Goal: Communication & Community: Answer question/provide support

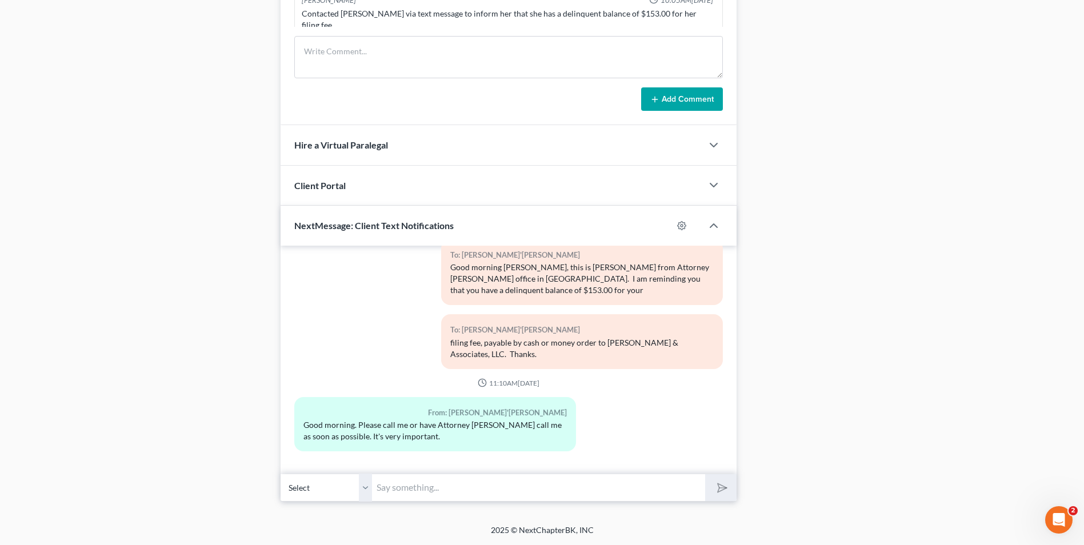
click at [402, 488] on input "text" at bounding box center [538, 488] width 333 height 28
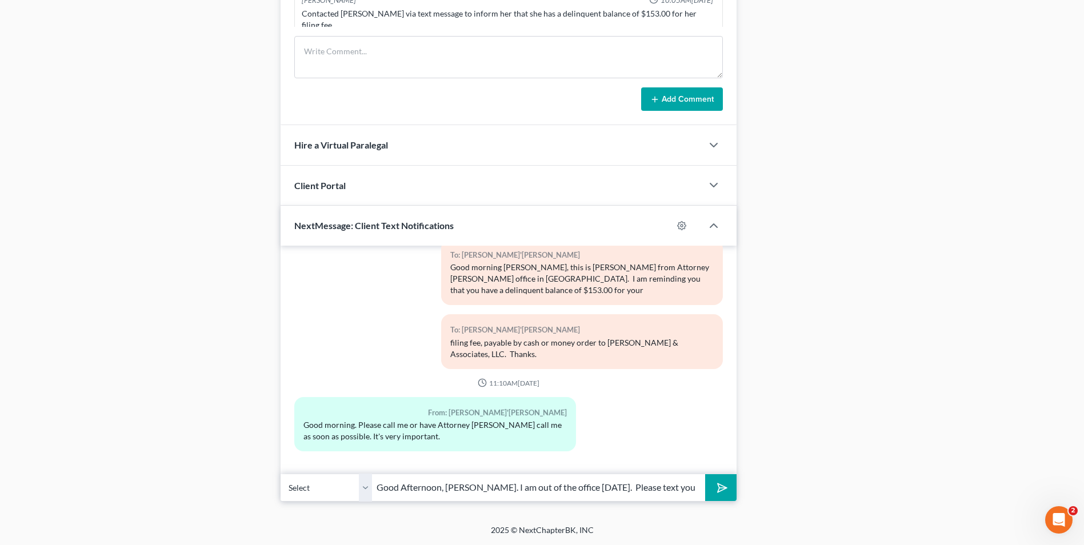
click at [407, 507] on div "Petition Navigation Case Dashboard Payments Invoices Payments Payments Credit R…" at bounding box center [542, 6] width 1056 height 1009
click at [693, 490] on input "Good Afternoon, Ms. Evans. I am out of the office today. Please text your issue…" at bounding box center [538, 488] width 333 height 28
type input "Good Afternoon, Ms. Evans. I am out of the office today. Please text your issue…"
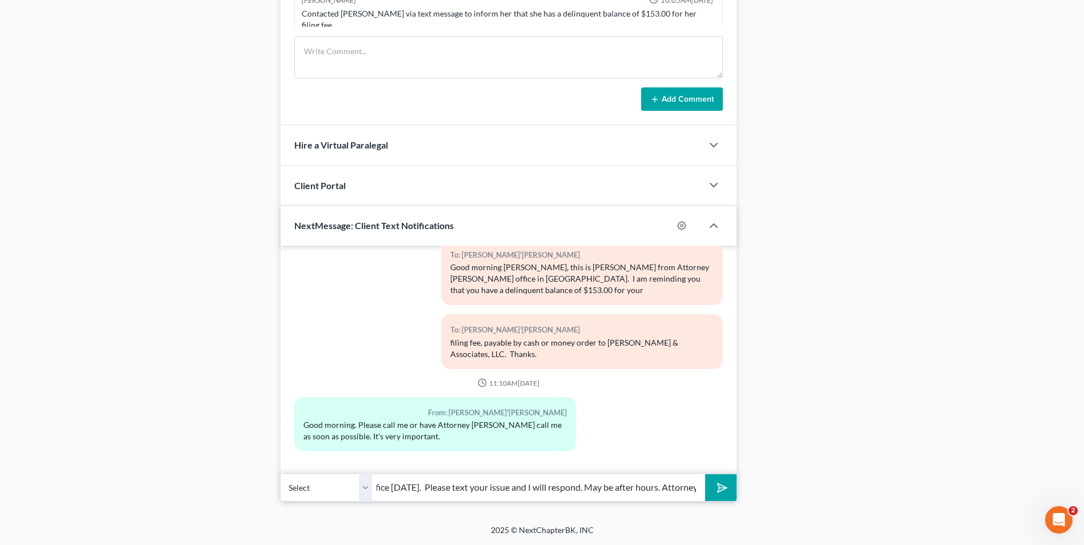
scroll to position [0, 0]
click at [726, 488] on polygon "submit" at bounding box center [720, 488] width 14 height 14
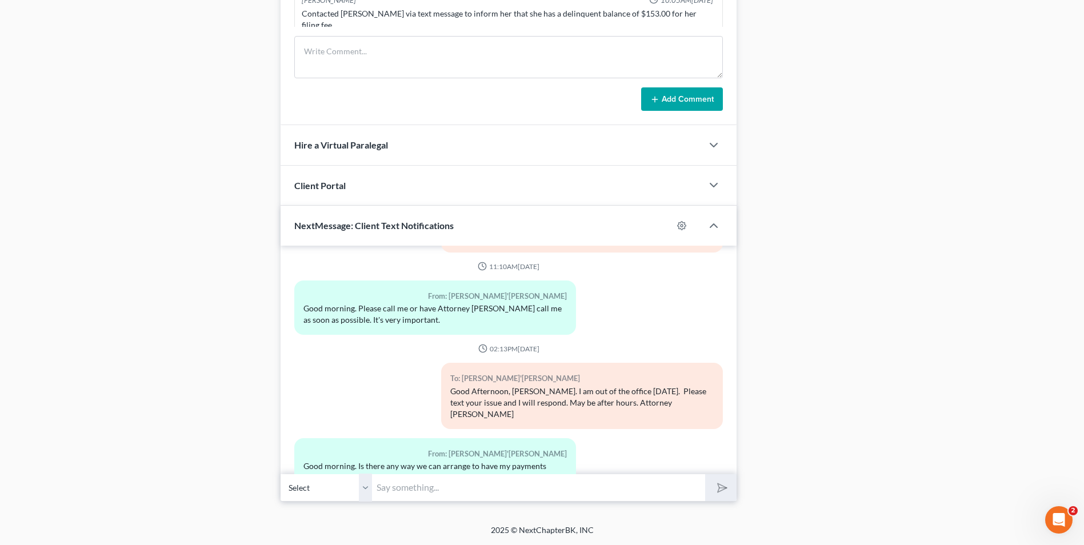
scroll to position [5394, 0]
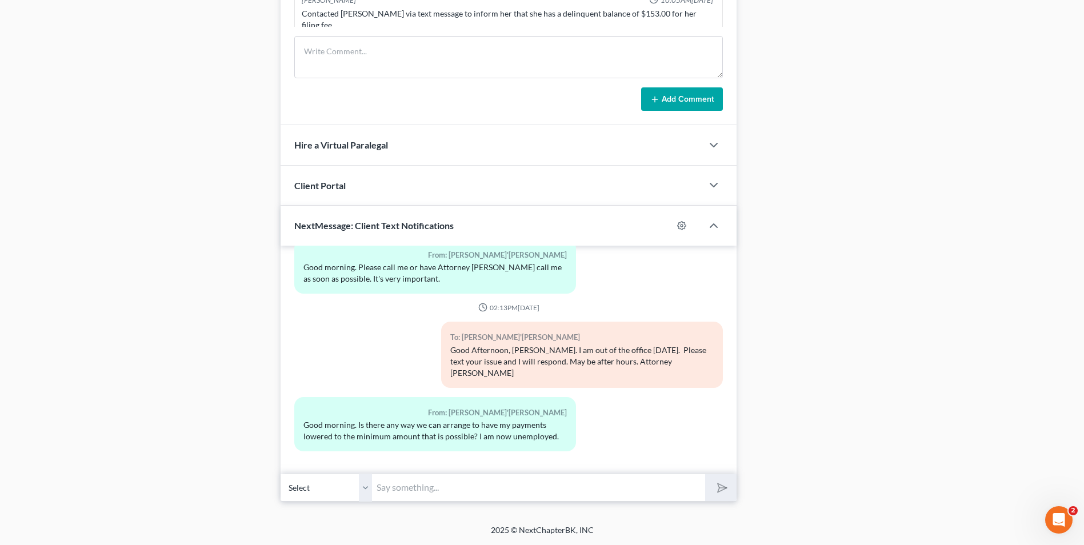
click at [411, 489] on input "text" at bounding box center [538, 488] width 333 height 28
type input "T"
type input "G"
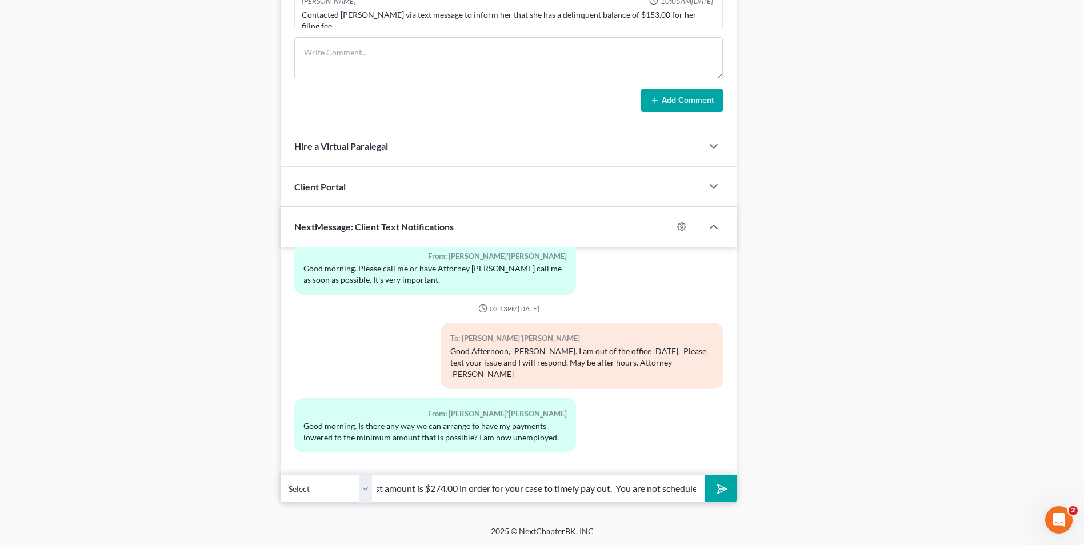
scroll to position [0, 305]
type input "Ms. Evans, I am saddened to hear of your employment status. The lowest amount i…"
click at [715, 487] on icon "submit" at bounding box center [720, 489] width 16 height 16
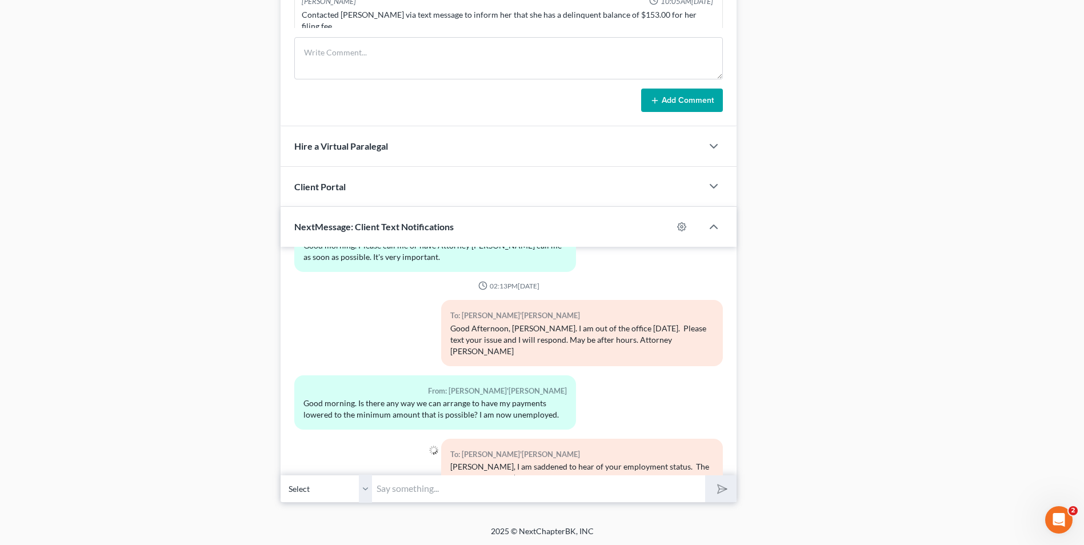
click at [556, 491] on input "text" at bounding box center [538, 489] width 333 height 28
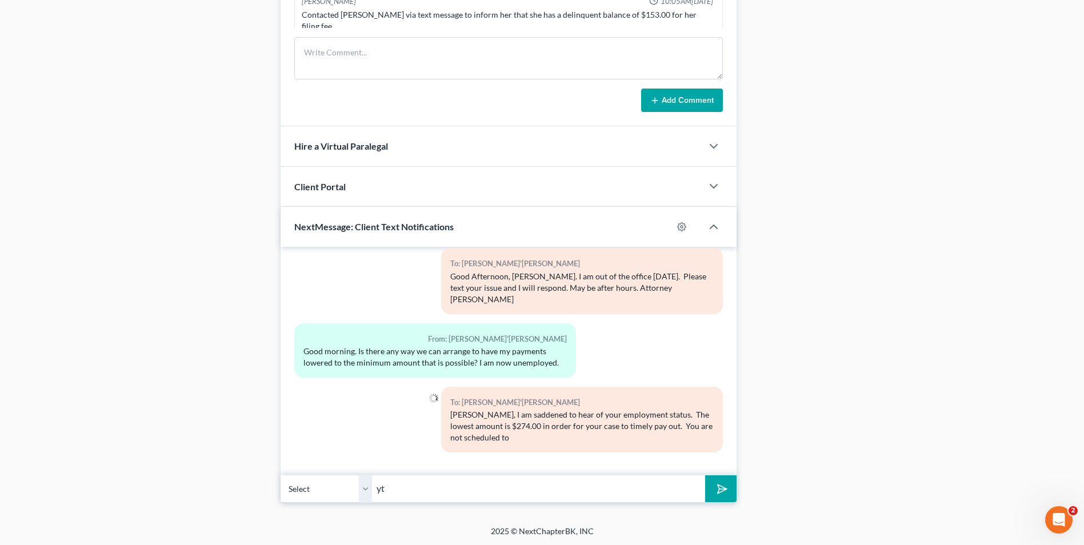
type input "y"
type input "pay any of your unsecured creditors. I cannot lower the dividend to unsecured c…"
click at [720, 495] on icon "submit" at bounding box center [720, 489] width 16 height 16
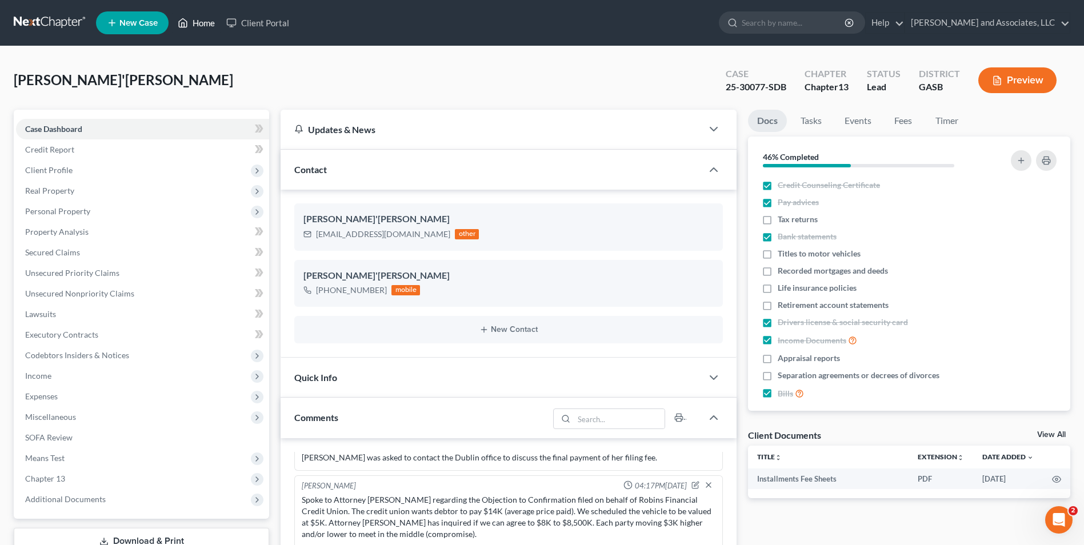
click at [206, 22] on link "Home" at bounding box center [196, 23] width 49 height 21
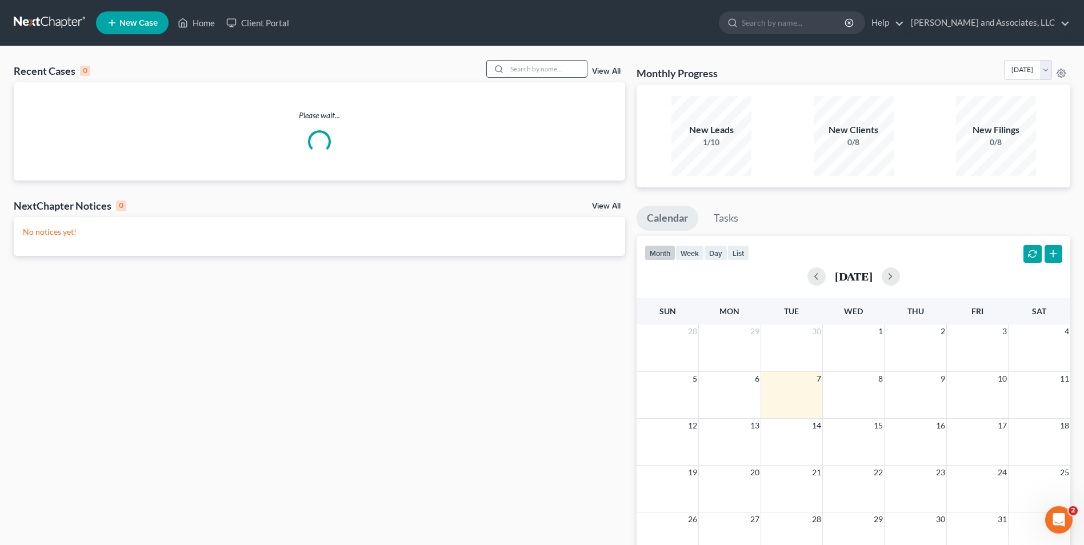
click at [564, 65] on input "search" at bounding box center [547, 69] width 80 height 17
type input "lord"
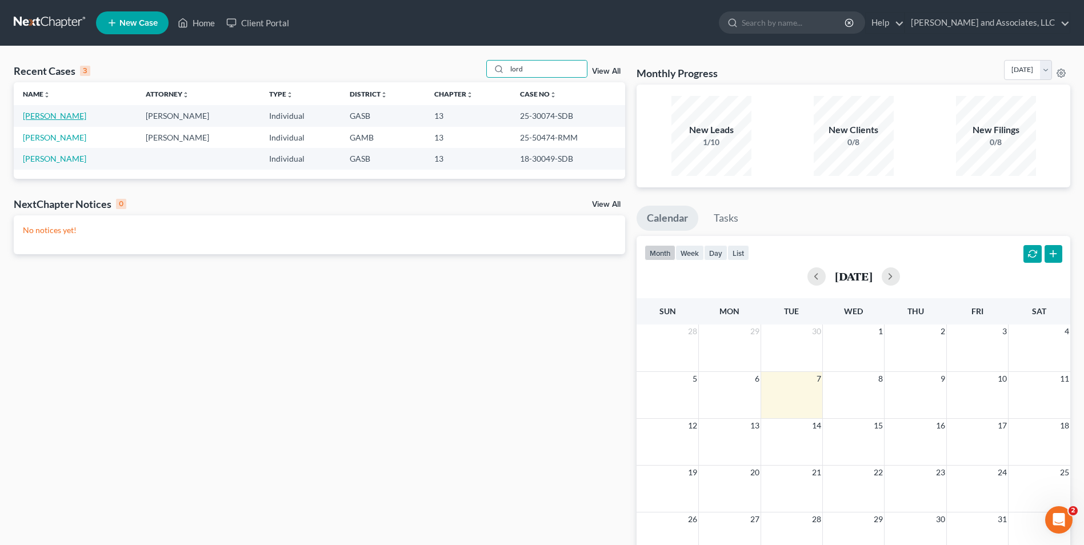
click at [46, 115] on link "[PERSON_NAME]" at bounding box center [54, 116] width 63 height 10
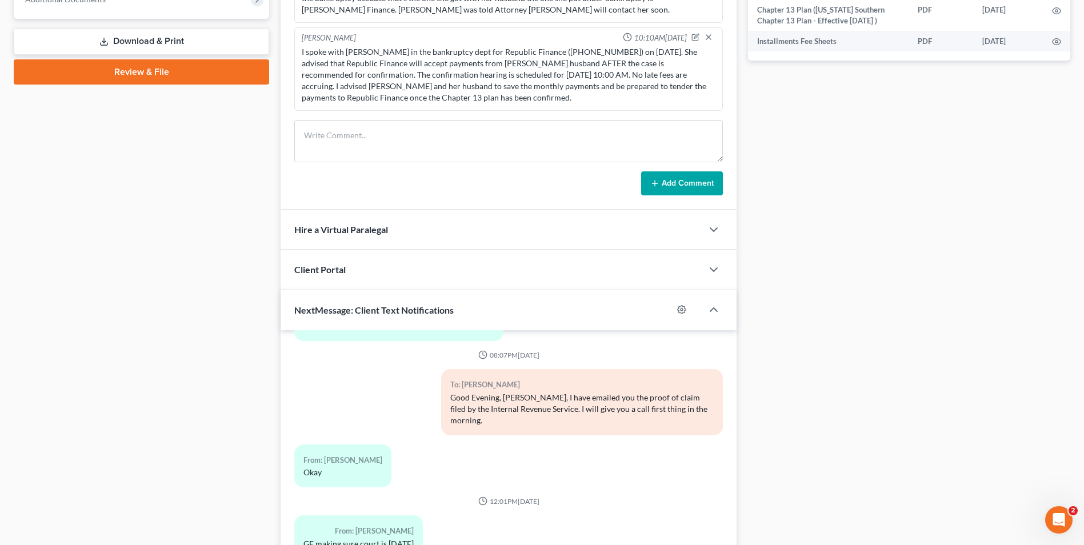
scroll to position [584, 0]
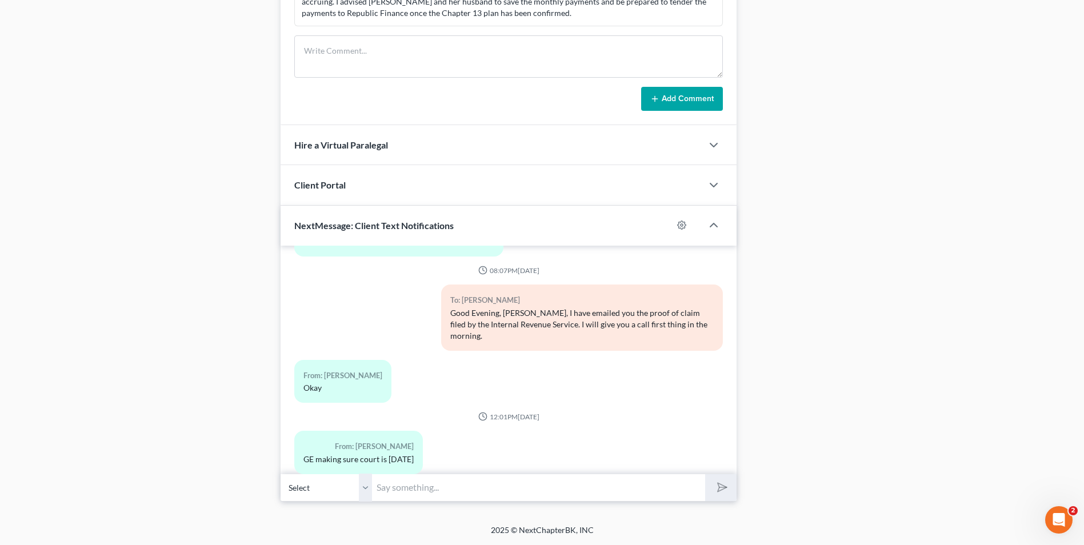
click at [442, 478] on input "text" at bounding box center [538, 488] width 333 height 28
type input "Y"
type input "T"
drag, startPoint x: 533, startPoint y: 487, endPoint x: 494, endPoint y: 482, distance: 39.7
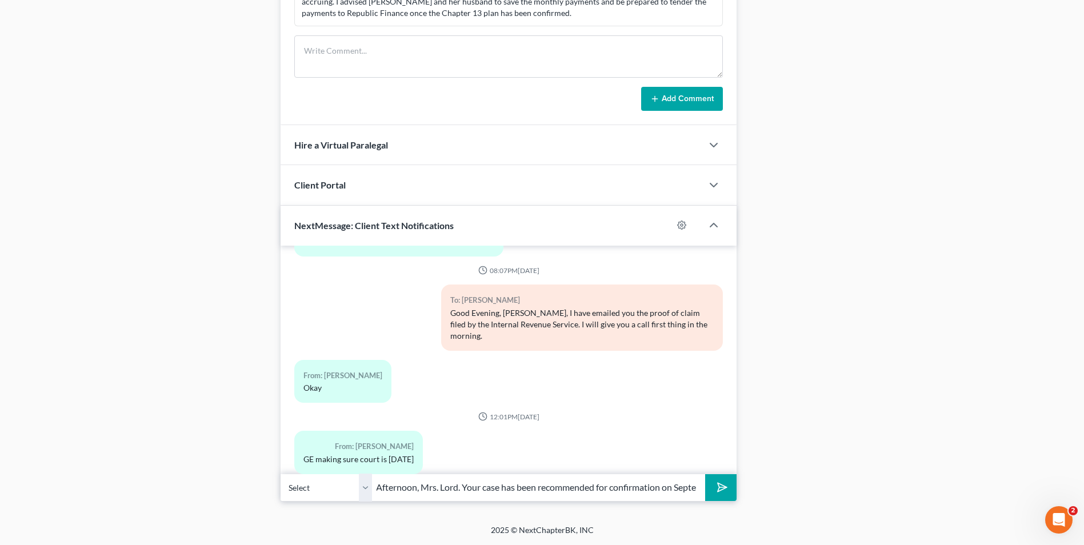
click at [494, 482] on input "Good Afternoon, Mrs. Lord. Your case has been recommended for confirmation on S…" at bounding box center [538, 488] width 333 height 28
click at [652, 493] on input "Good Afternoon, Mrs. Lord. Your case was recommended for confirmation on Septe" at bounding box center [538, 488] width 333 height 28
type input "Good Afternoon, Mrs. Lord. Your case was recommended for confirmation on Septem…"
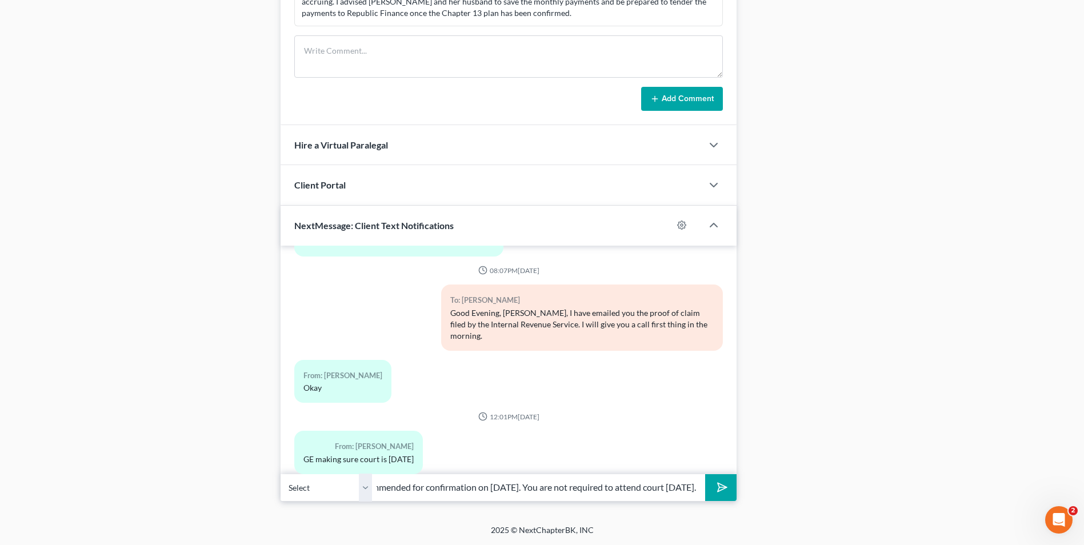
click at [705, 474] on button "submit" at bounding box center [720, 487] width 31 height 27
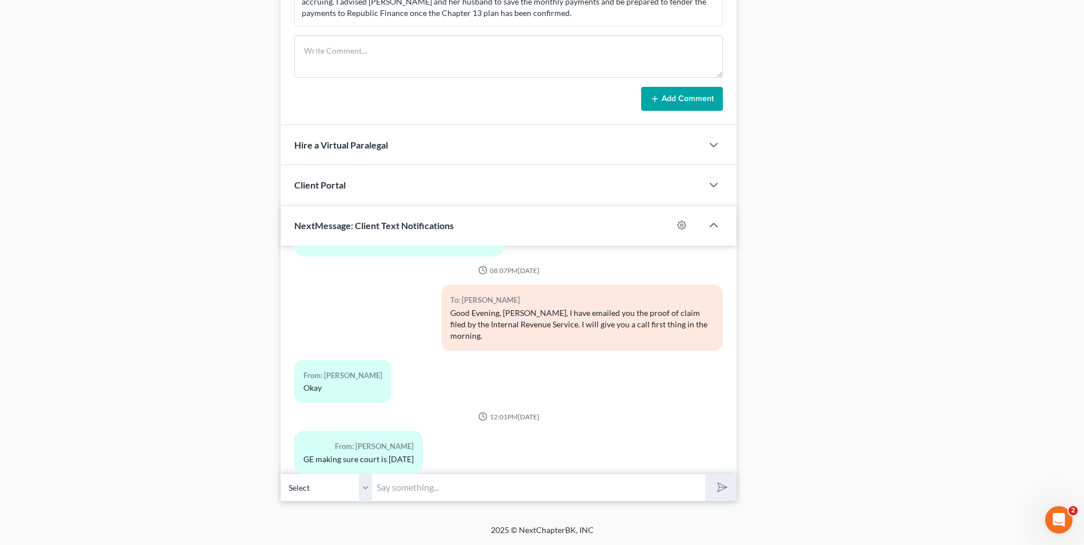
scroll to position [2344, 0]
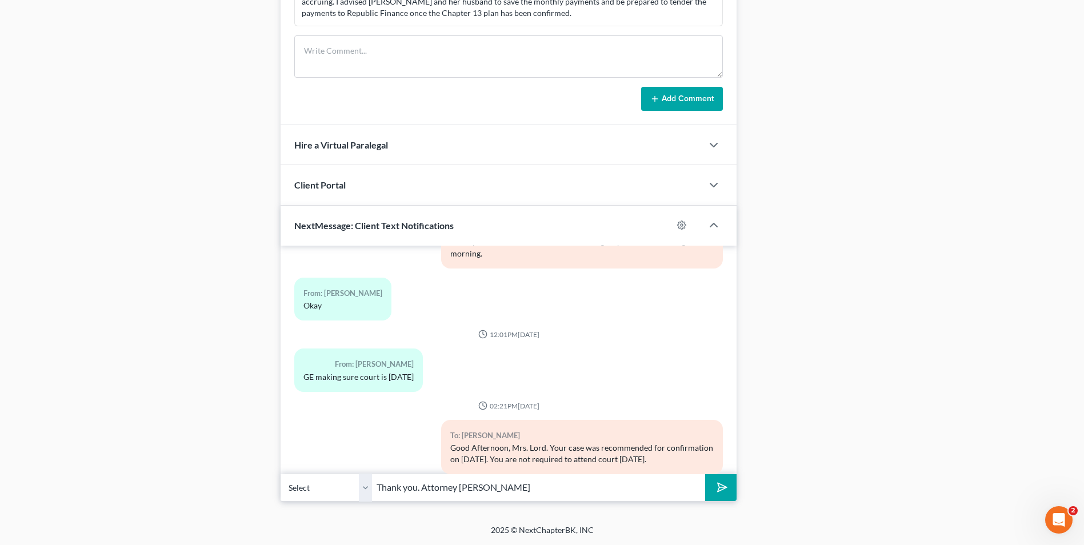
type input "Thank you. Attorney [PERSON_NAME]"
click at [718, 495] on button "submit" at bounding box center [720, 487] width 31 height 27
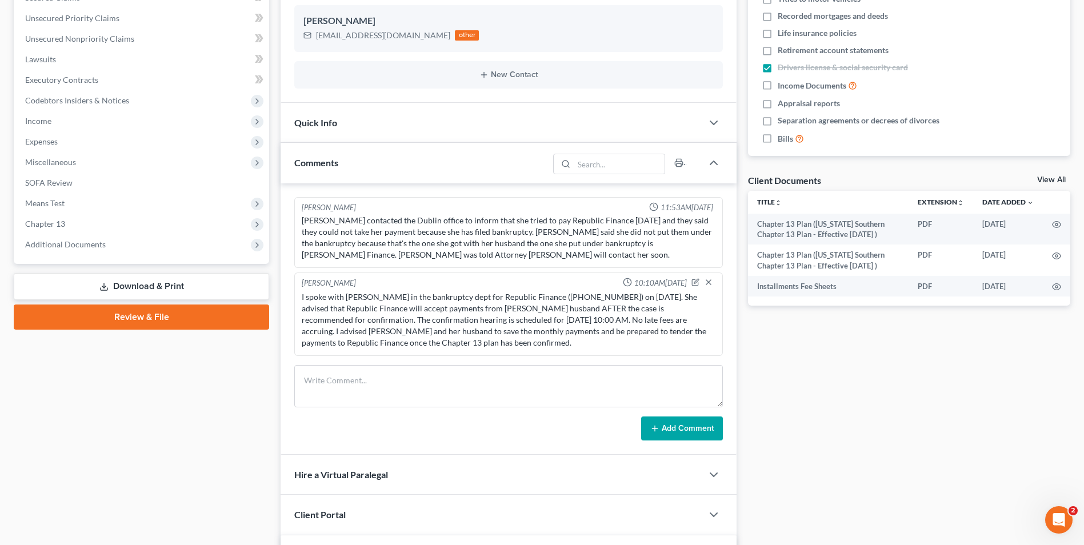
scroll to position [0, 0]
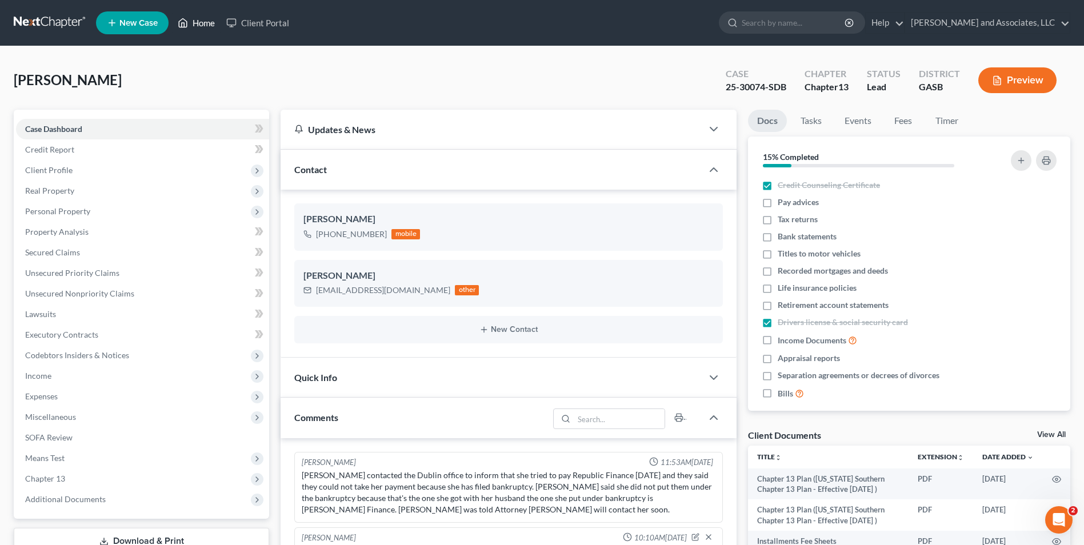
click at [199, 19] on link "Home" at bounding box center [196, 23] width 49 height 21
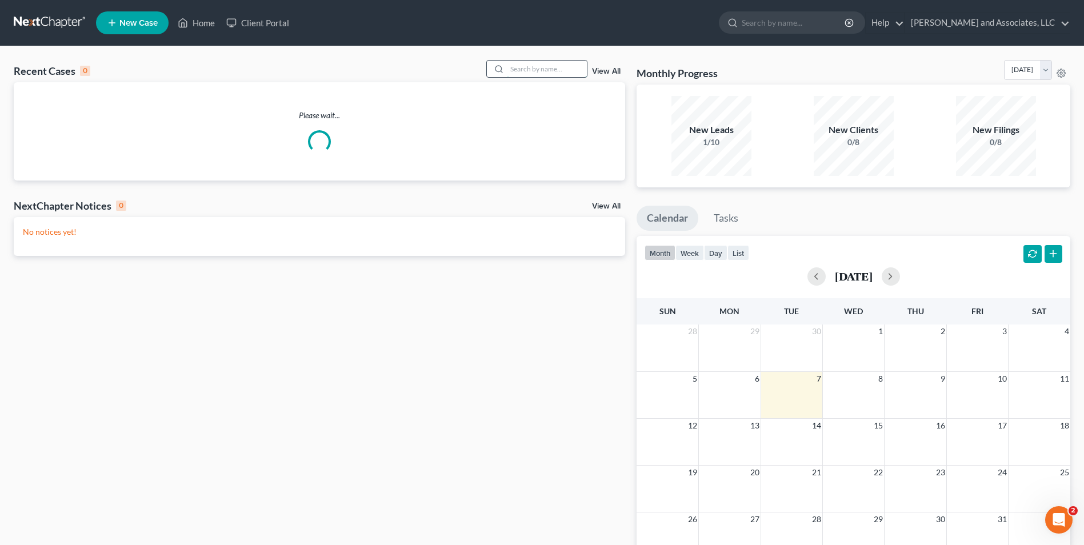
click at [527, 68] on input "search" at bounding box center [547, 69] width 80 height 17
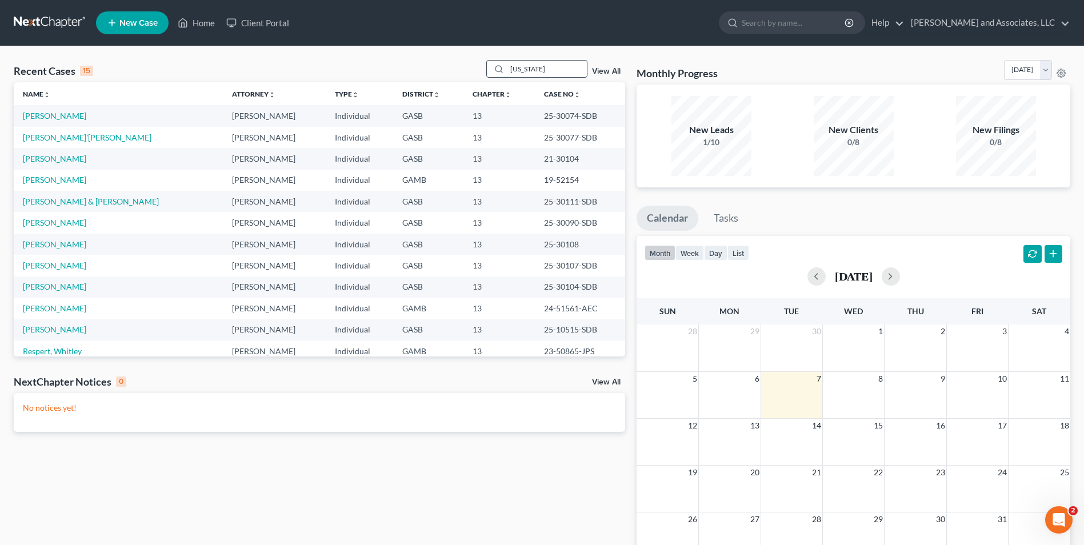
type input "washington"
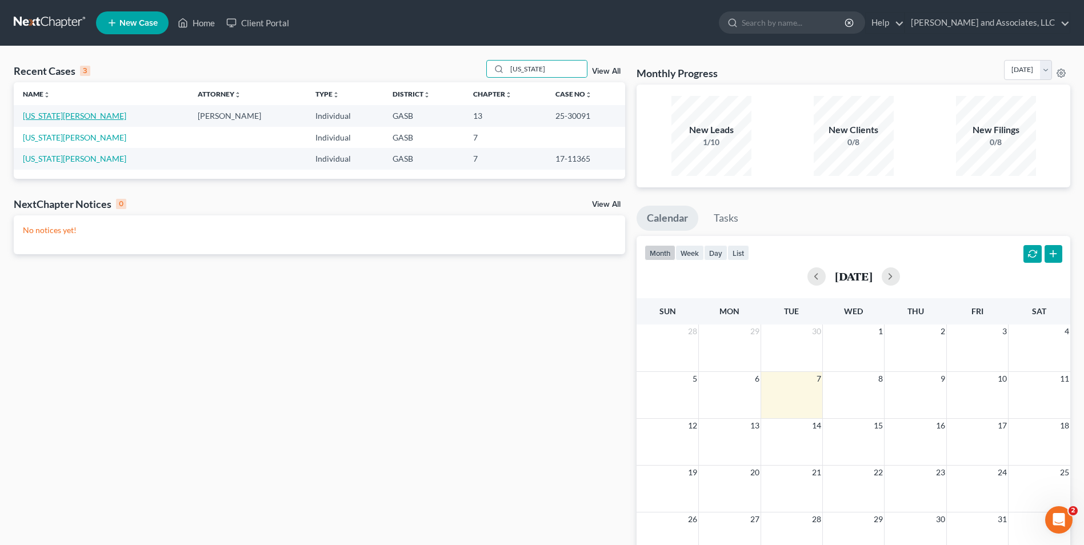
click at [74, 118] on link "[US_STATE][PERSON_NAME]" at bounding box center [74, 116] width 103 height 10
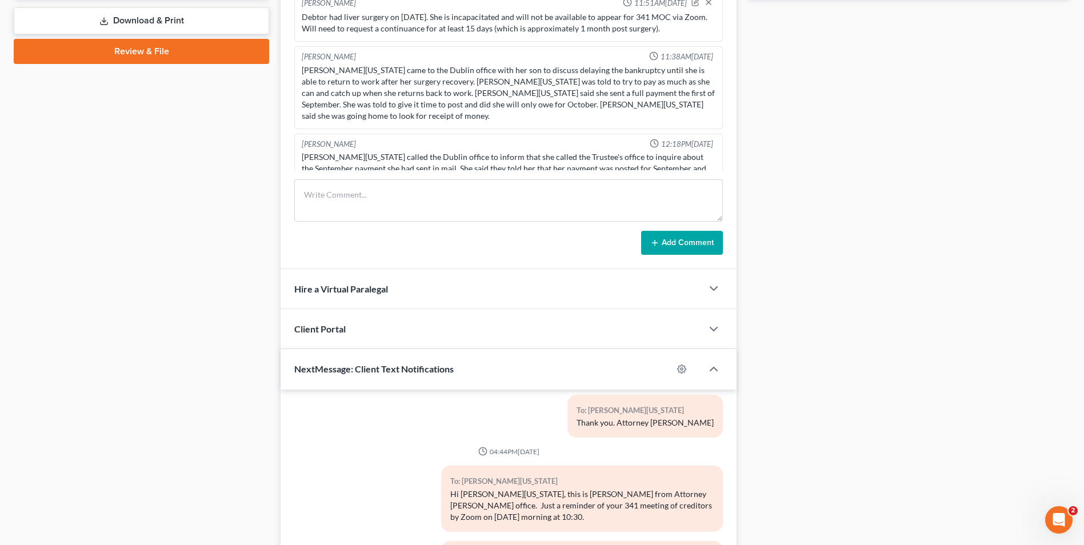
scroll to position [651, 0]
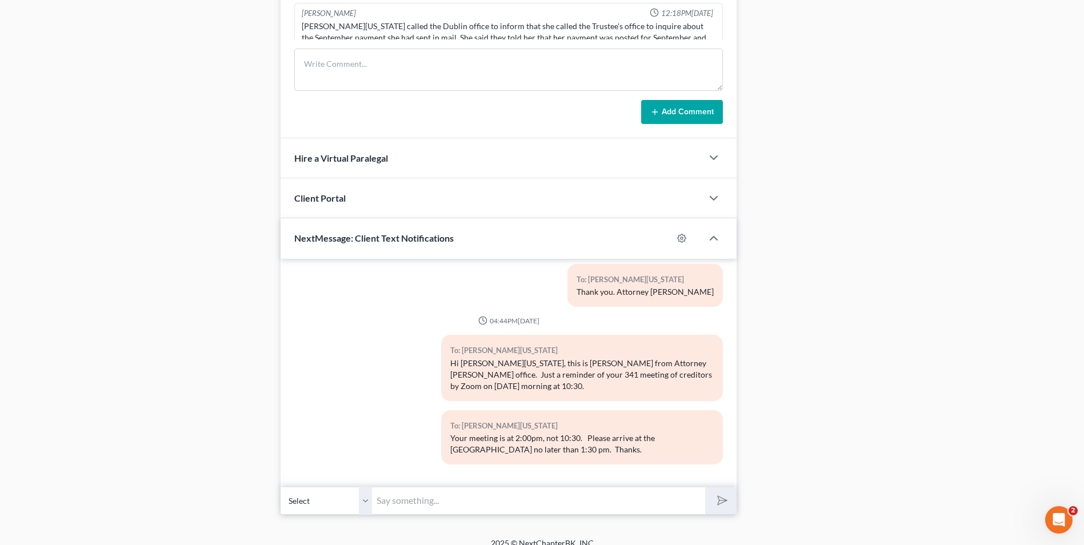
click at [402, 502] on input "text" at bounding box center [538, 501] width 333 height 28
type input "O"
click at [449, 497] on input "Plan Payment" at bounding box center [538, 501] width 333 height 28
type input "Plan Payment has increase to $1,255.00 per month beginning October 25, 2025. Pa…"
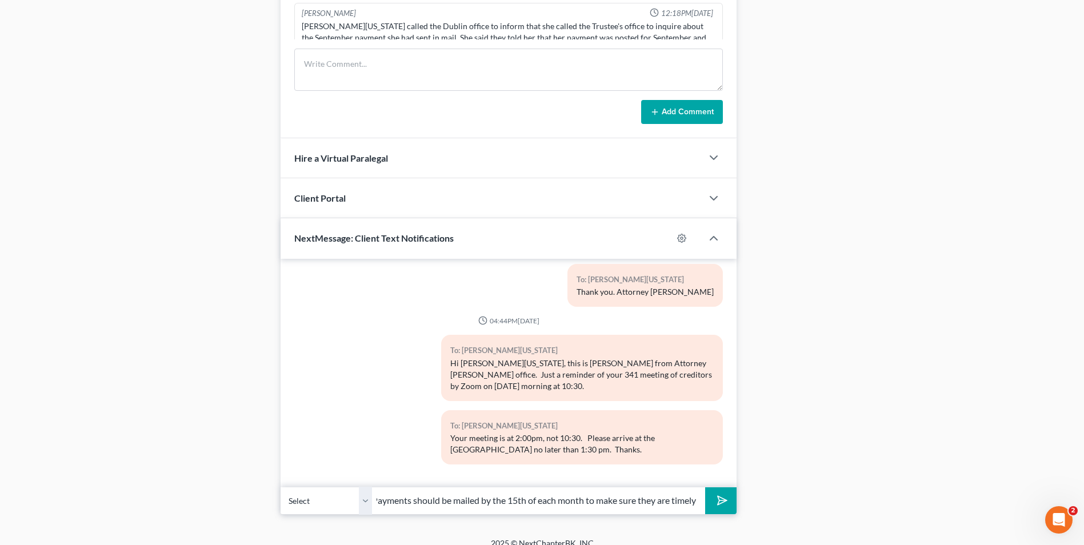
click at [724, 498] on icon "submit" at bounding box center [720, 500] width 16 height 16
click at [464, 500] on input "text" at bounding box center [538, 501] width 333 height 28
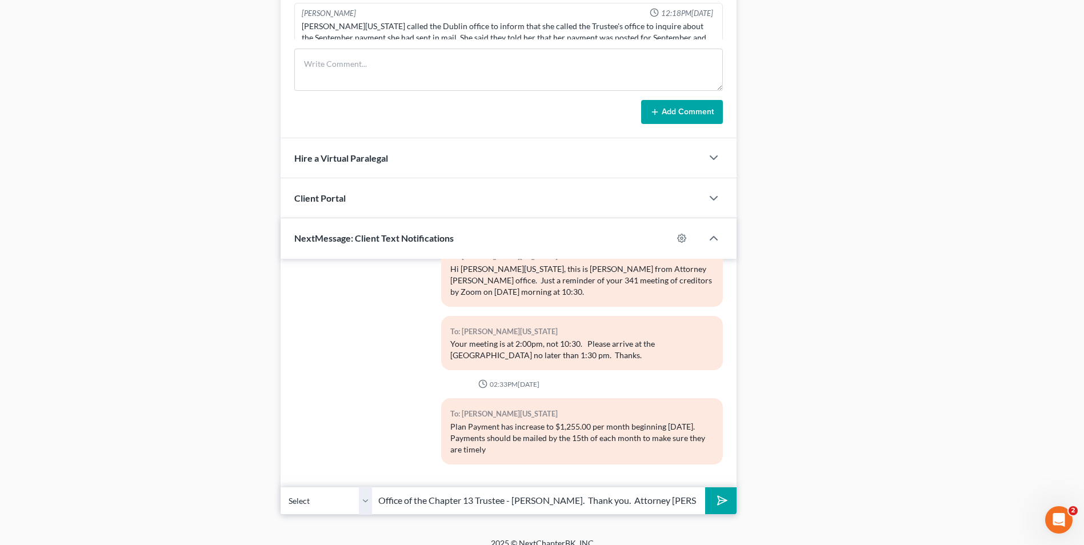
scroll to position [0, 63]
type input "received by the Office of the Chapter 13 Trustee - Huon Le. Thank you. Attorney…"
click at [728, 499] on button "submit" at bounding box center [720, 500] width 31 height 27
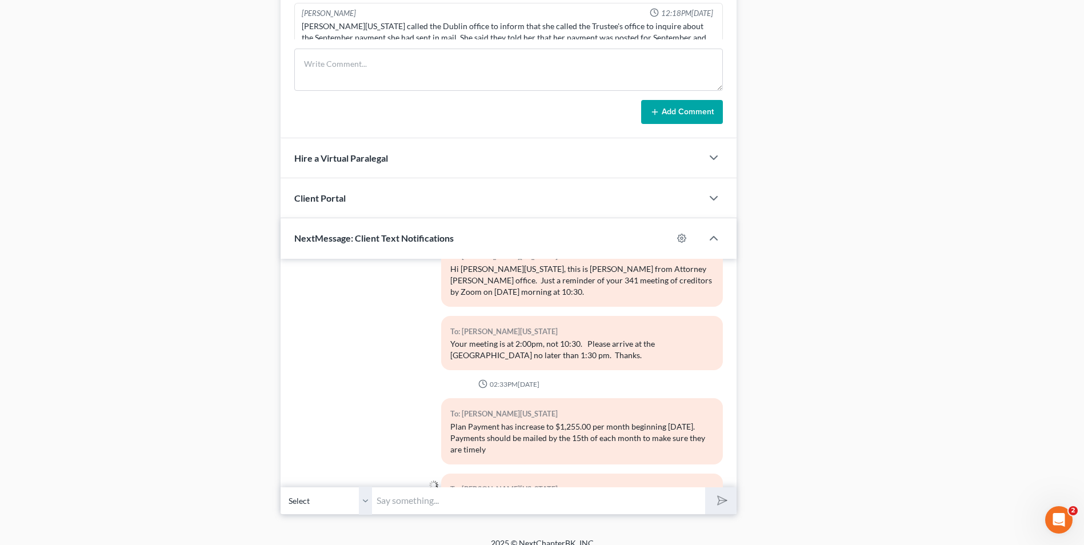
scroll to position [1194, 0]
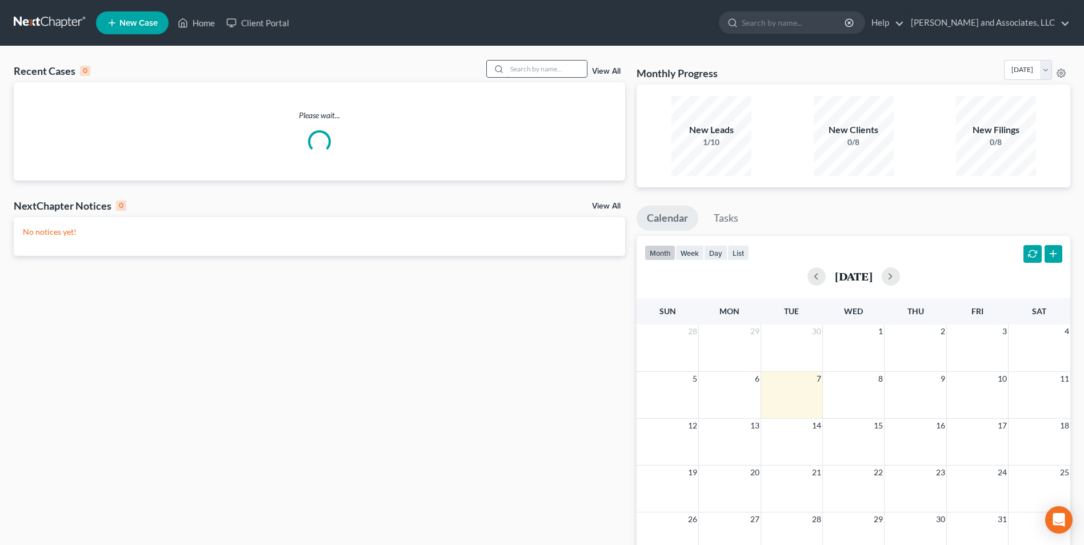
click at [515, 70] on input "search" at bounding box center [547, 69] width 80 height 17
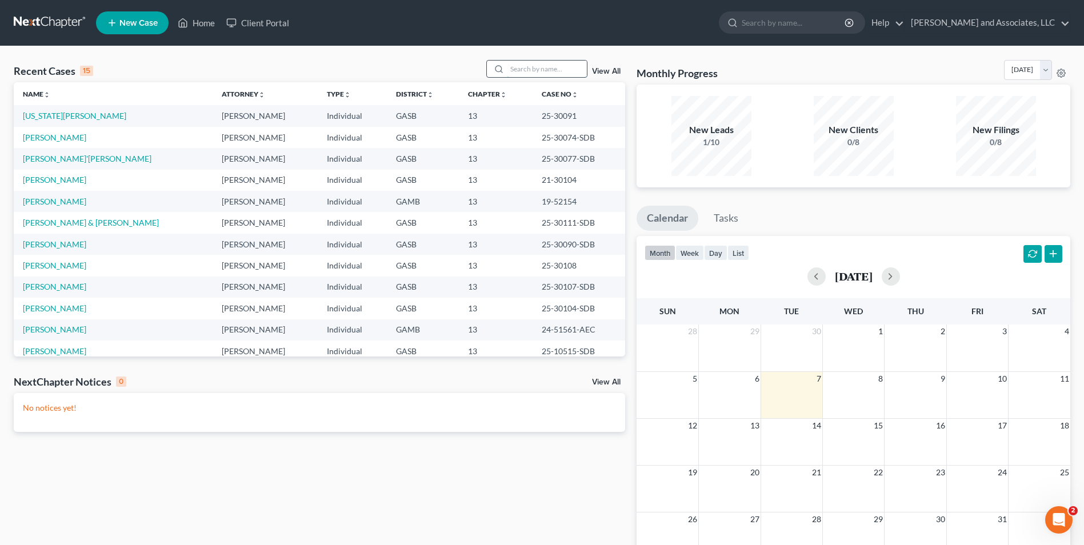
click at [522, 63] on input "search" at bounding box center [547, 69] width 80 height 17
type input "[PERSON_NAME]"
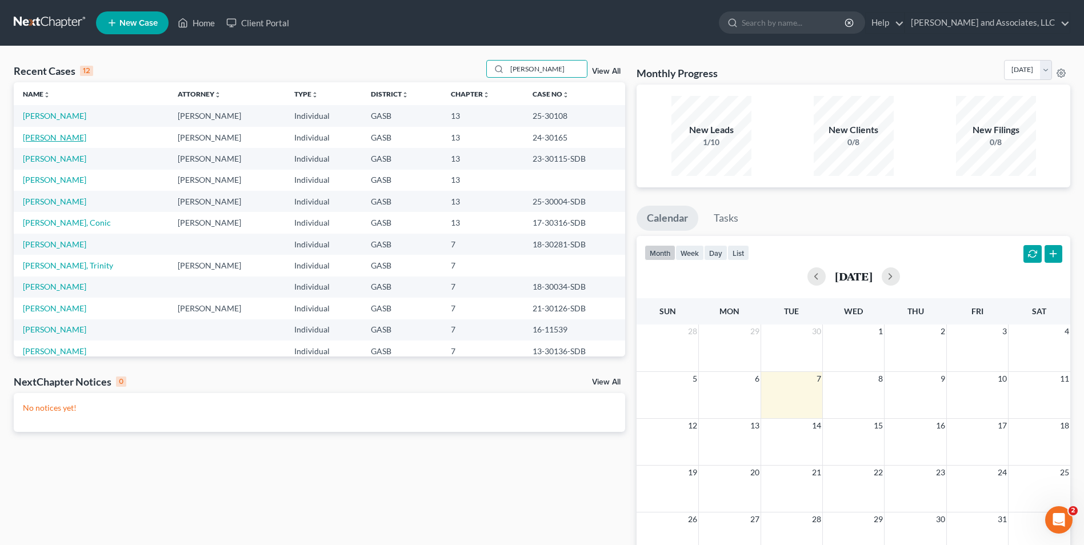
click at [55, 138] on link "[PERSON_NAME]" at bounding box center [54, 138] width 63 height 10
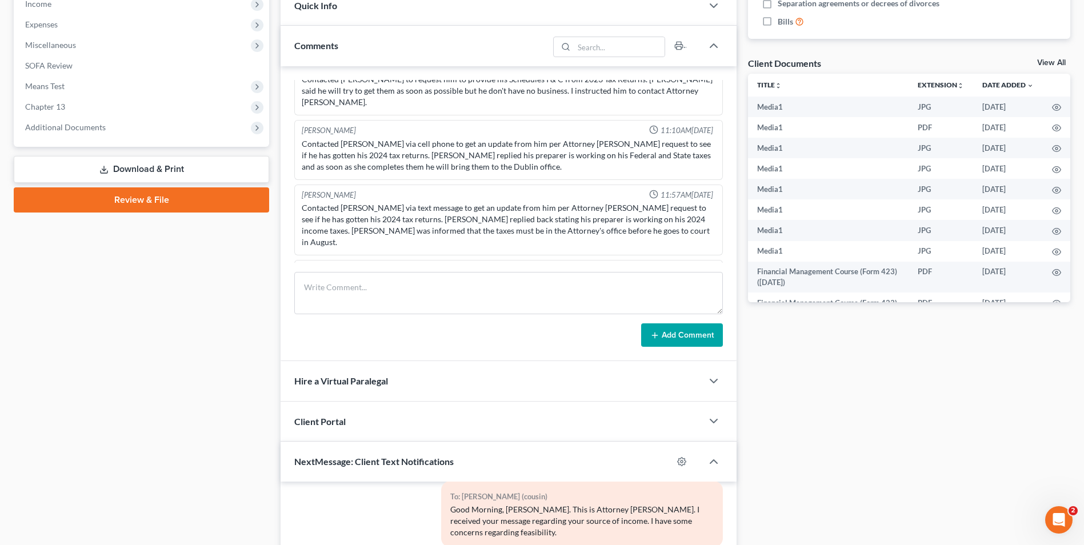
scroll to position [608, 0]
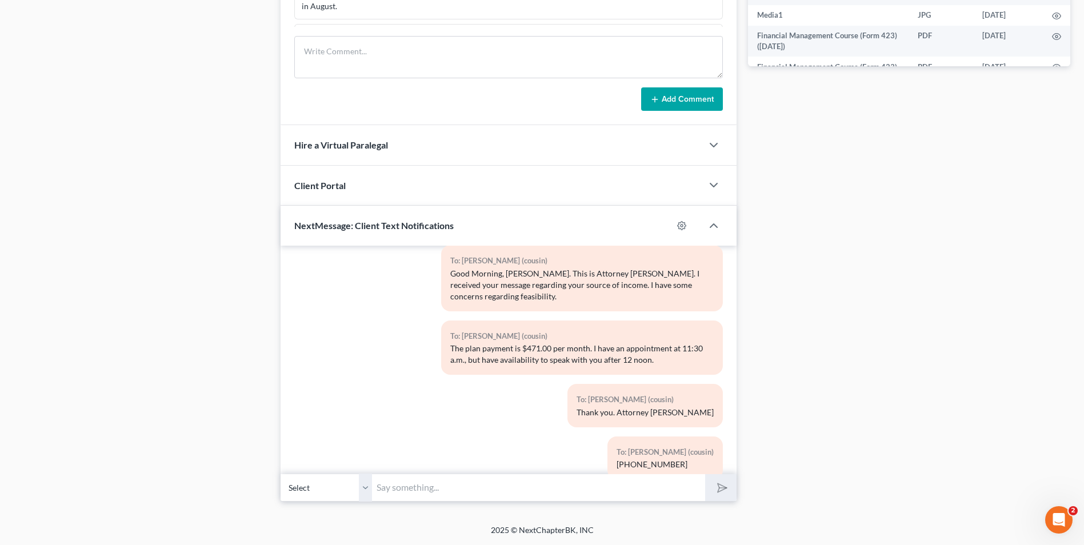
click at [363, 488] on select "Select [PHONE_NUMBER] - [PERSON_NAME] [PHONE_NUMBER] - [PERSON_NAME] (cousin)" at bounding box center [325, 488] width 91 height 28
click at [280, 474] on select "Select [PHONE_NUMBER] - [PERSON_NAME] [PHONE_NUMBER] - [PERSON_NAME] (cousin)" at bounding box center [325, 488] width 91 height 28
click at [395, 493] on input "text" at bounding box center [538, 488] width 333 height 28
type input "Good Afternoon, [PERSON_NAME]. This is Attorney [PERSON_NAME]. Your case will b…"
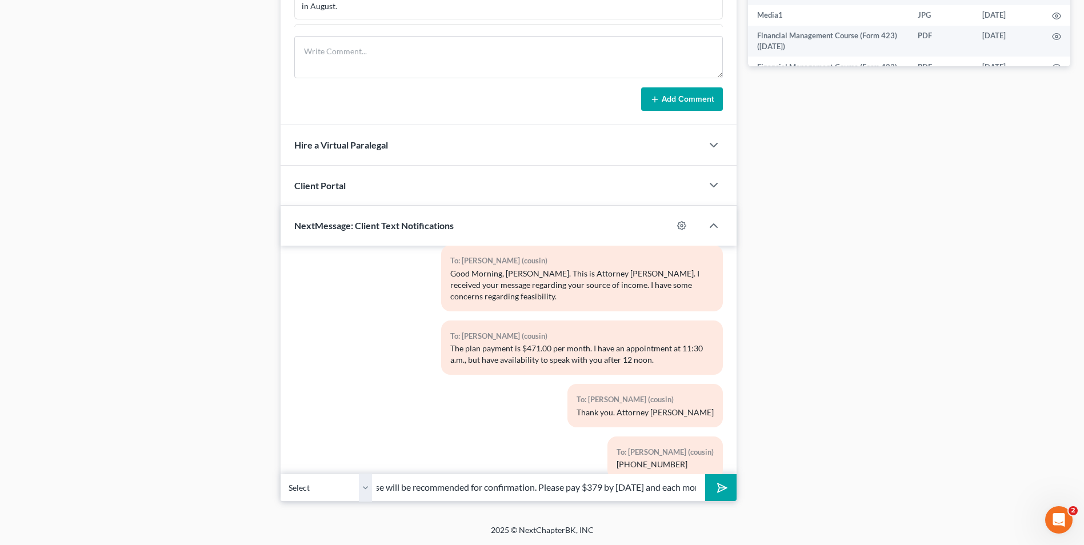
scroll to position [0, 0]
click at [717, 492] on icon "submit" at bounding box center [720, 488] width 16 height 16
click at [564, 491] on input "text" at bounding box center [538, 488] width 333 height 28
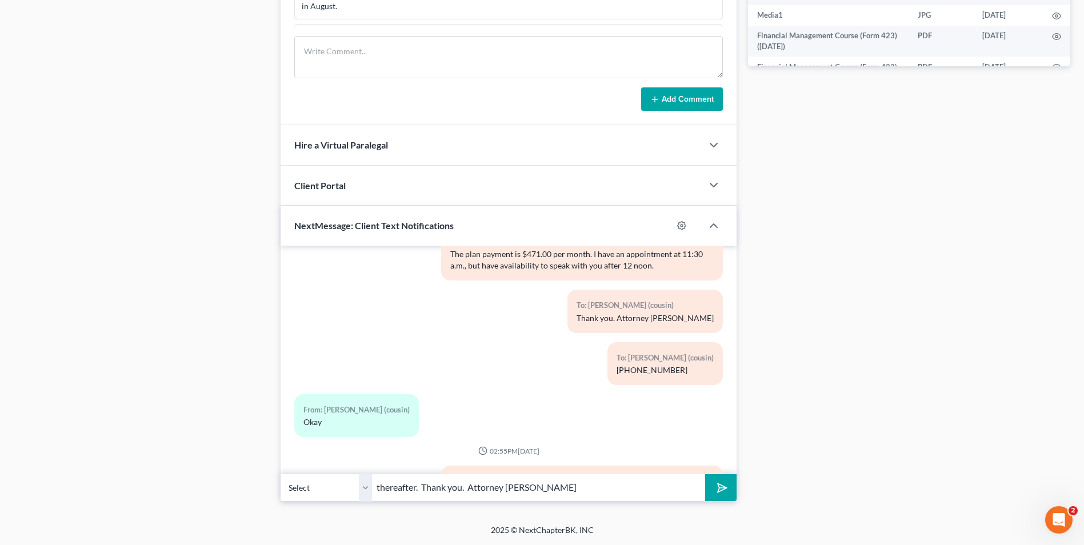
type input "thereafter. Thank you. Attorney [PERSON_NAME]"
click at [723, 490] on icon "submit" at bounding box center [720, 488] width 16 height 16
